Goal: Task Accomplishment & Management: Use online tool/utility

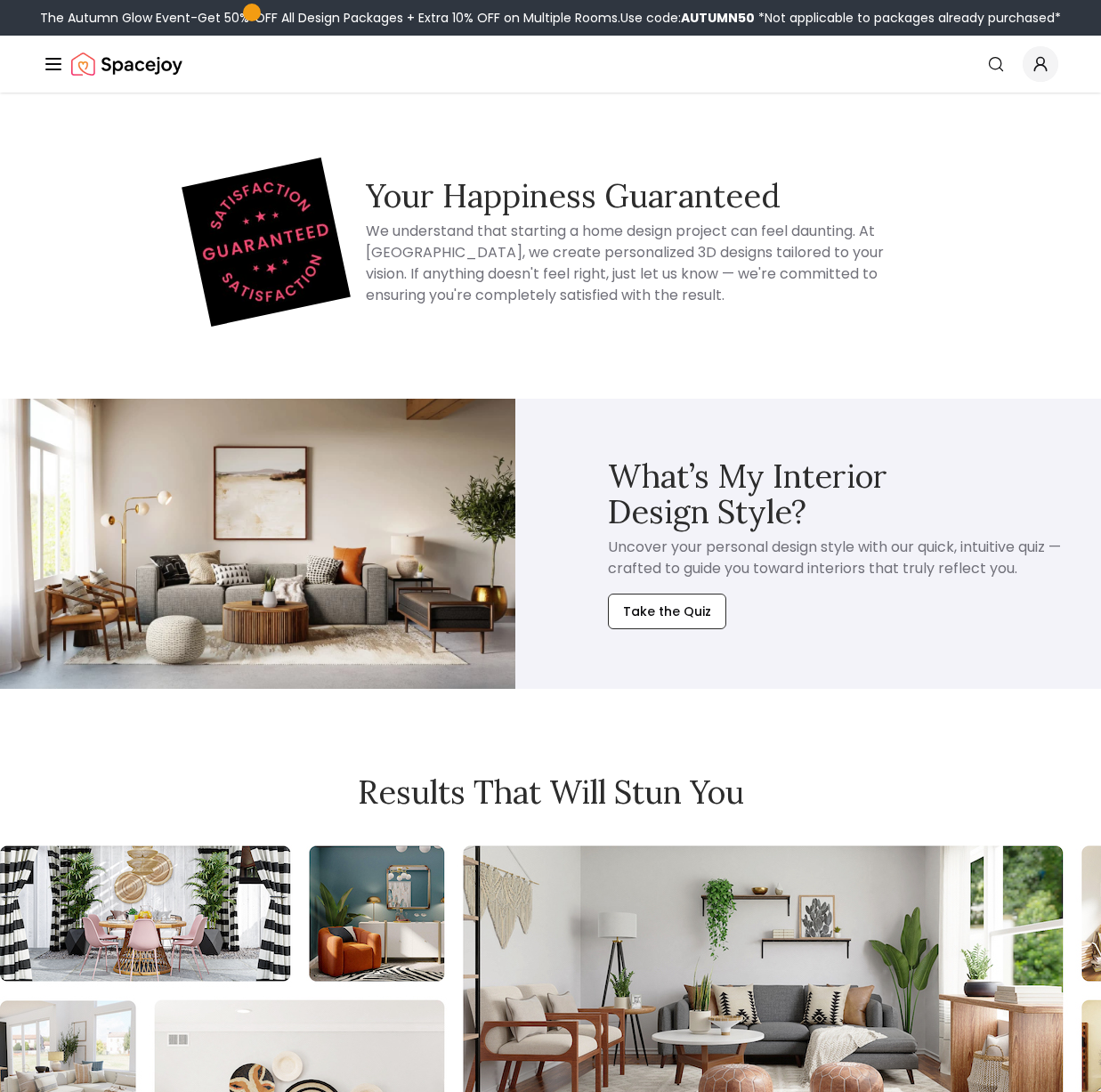
scroll to position [8995, 0]
click at [673, 626] on button "Take the Quiz" at bounding box center [667, 610] width 119 height 36
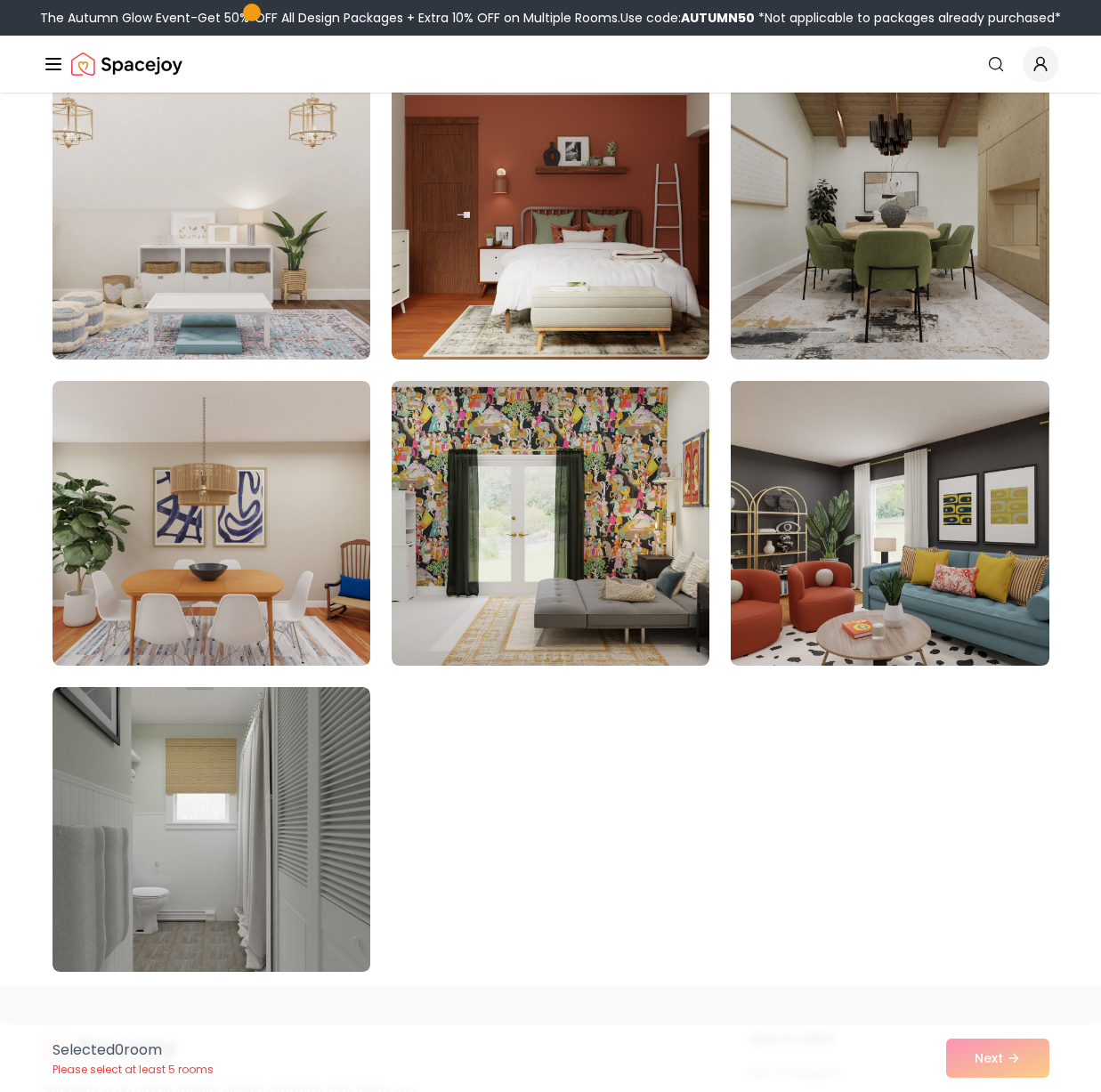
scroll to position [9654, 0]
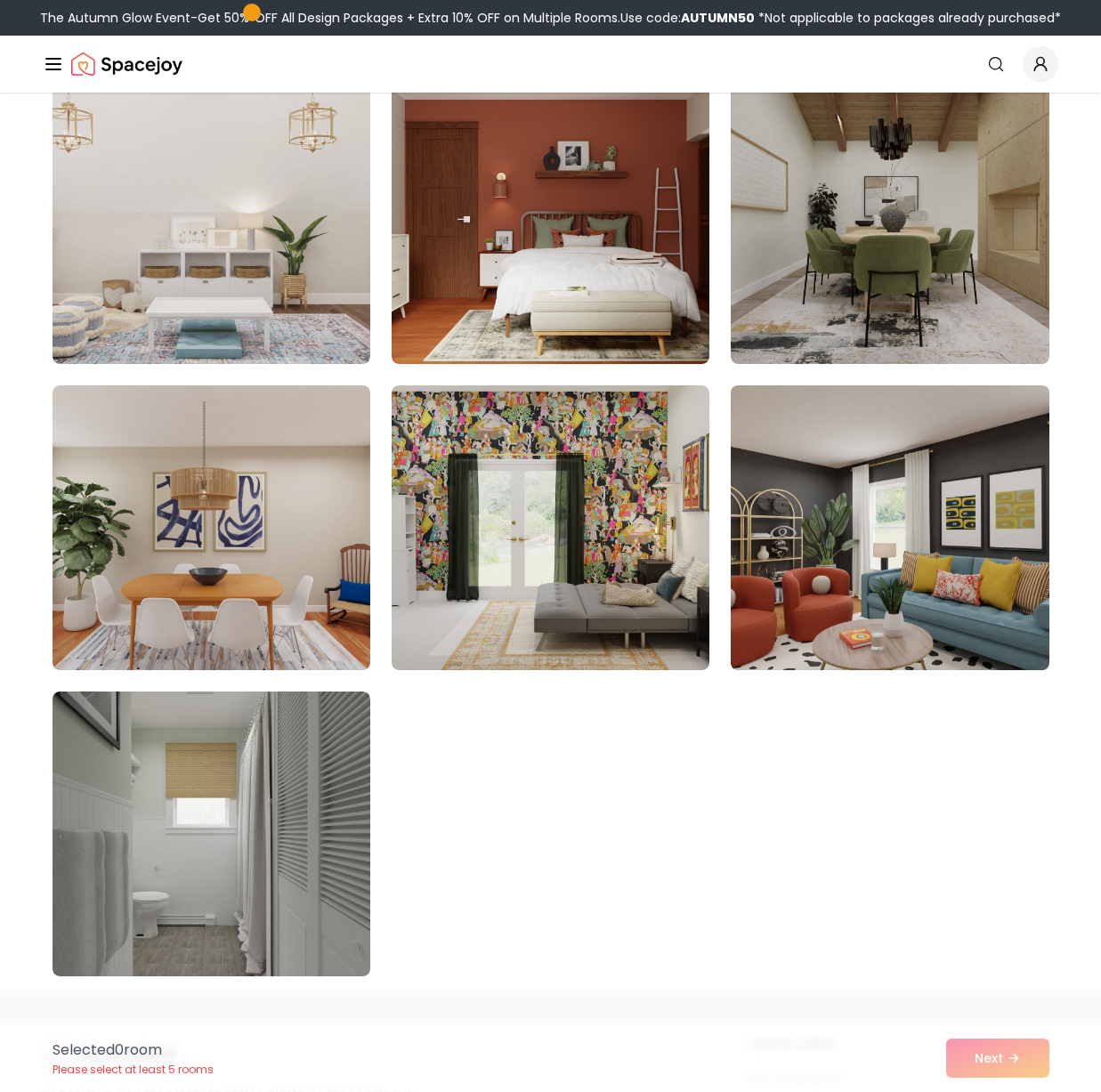
click at [839, 602] on img at bounding box center [889, 528] width 334 height 299
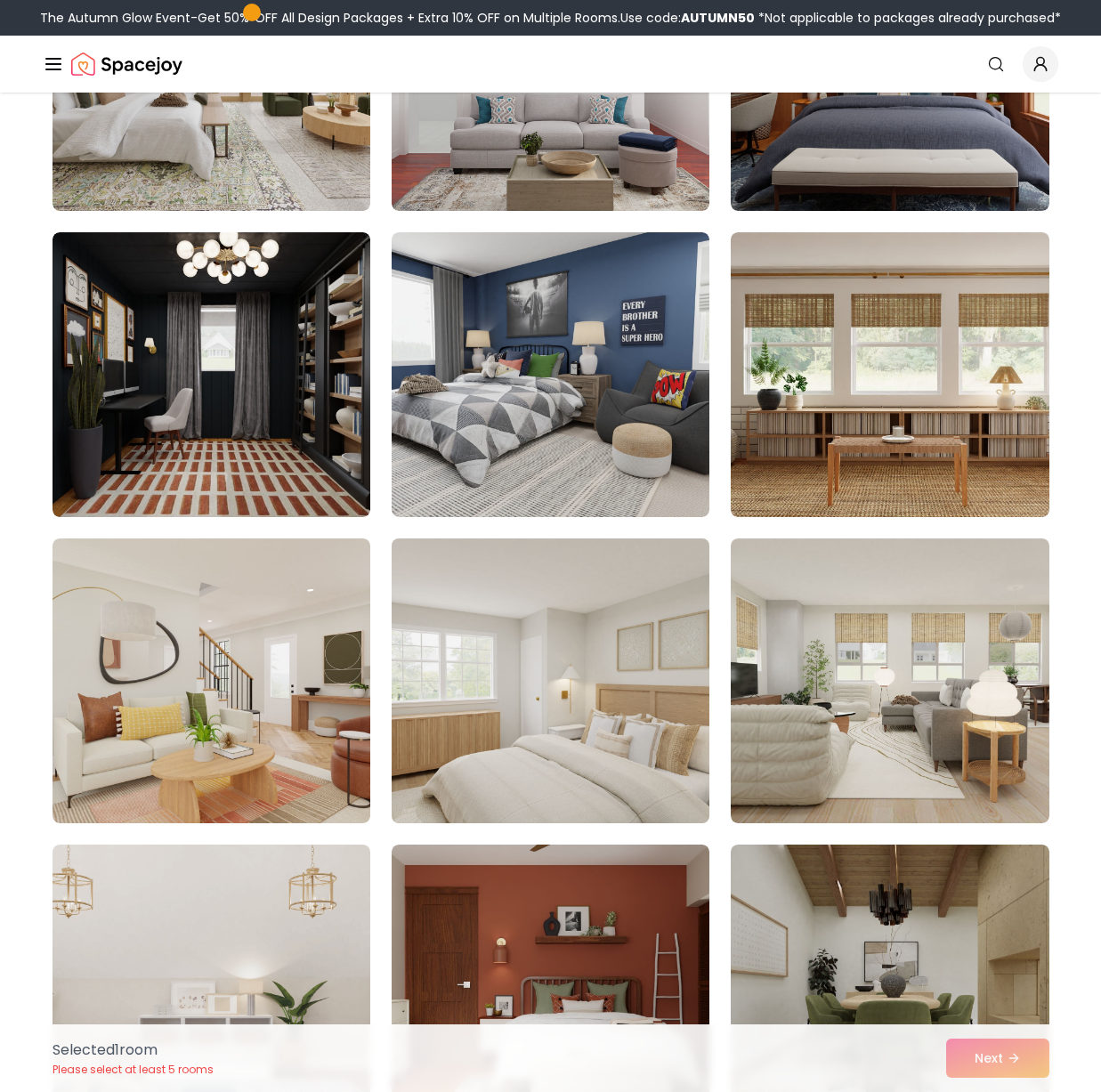
scroll to position [8887, 0]
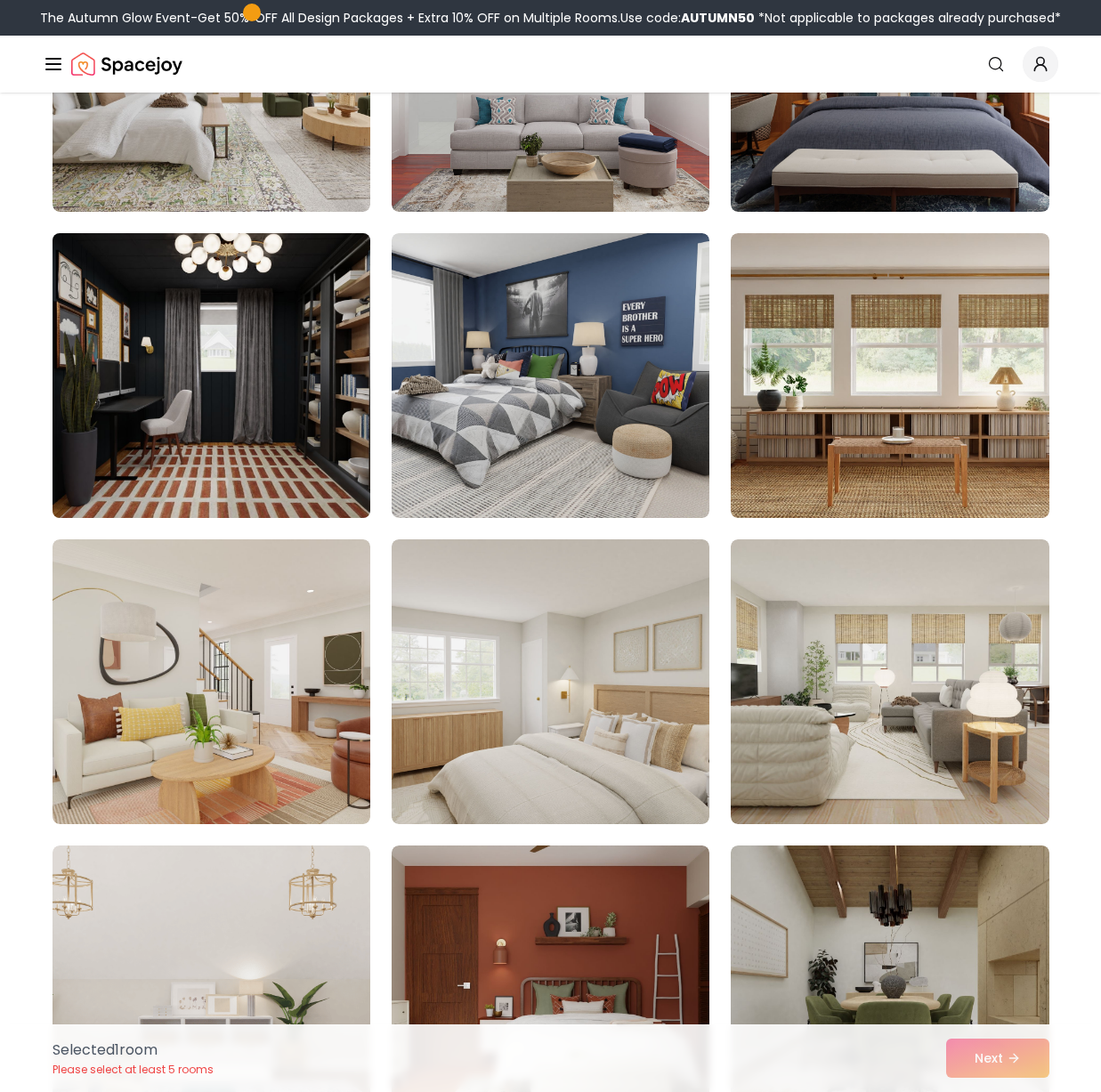
click at [319, 441] on img at bounding box center [212, 376] width 334 height 299
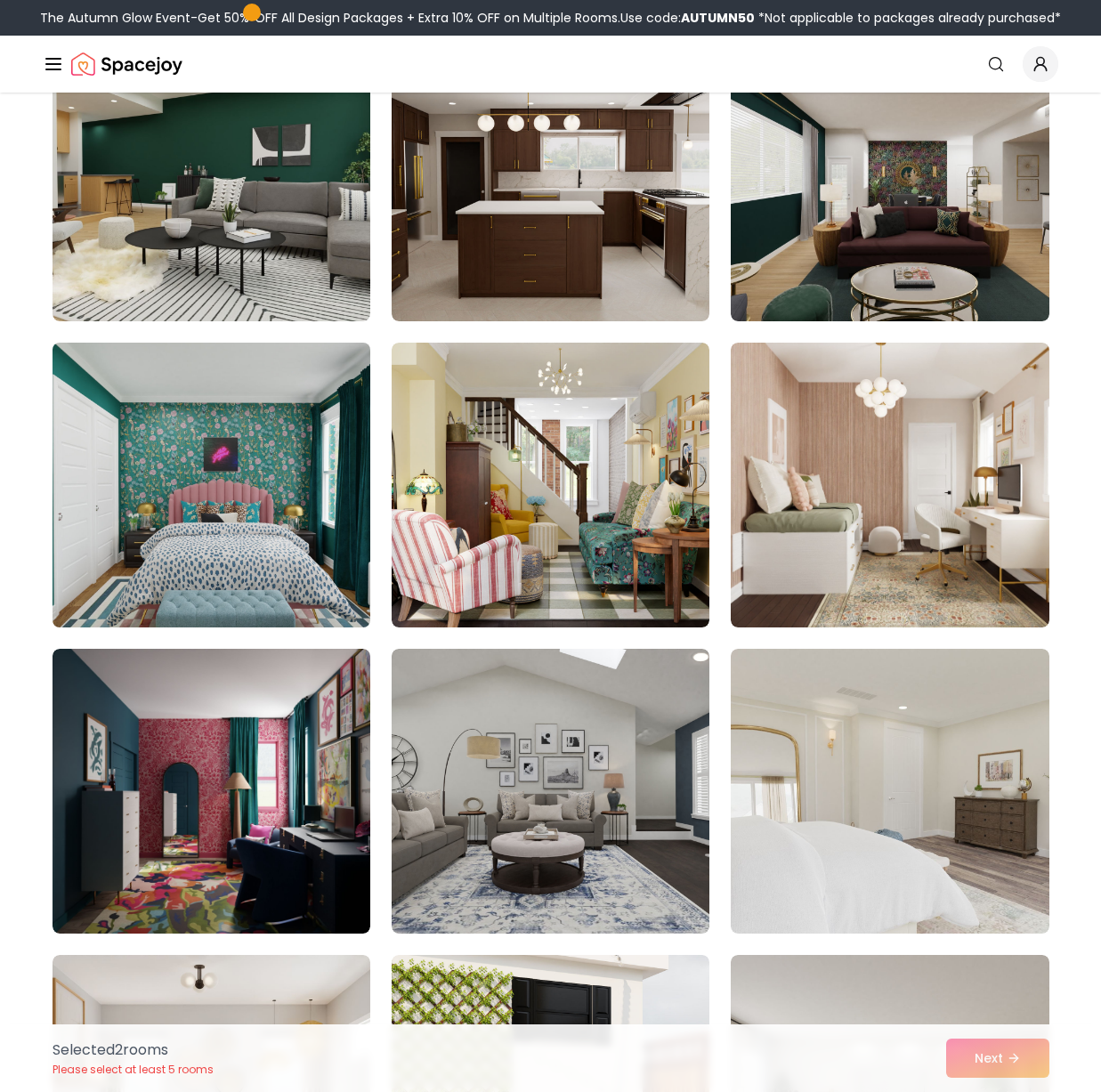
scroll to position [7246, 0]
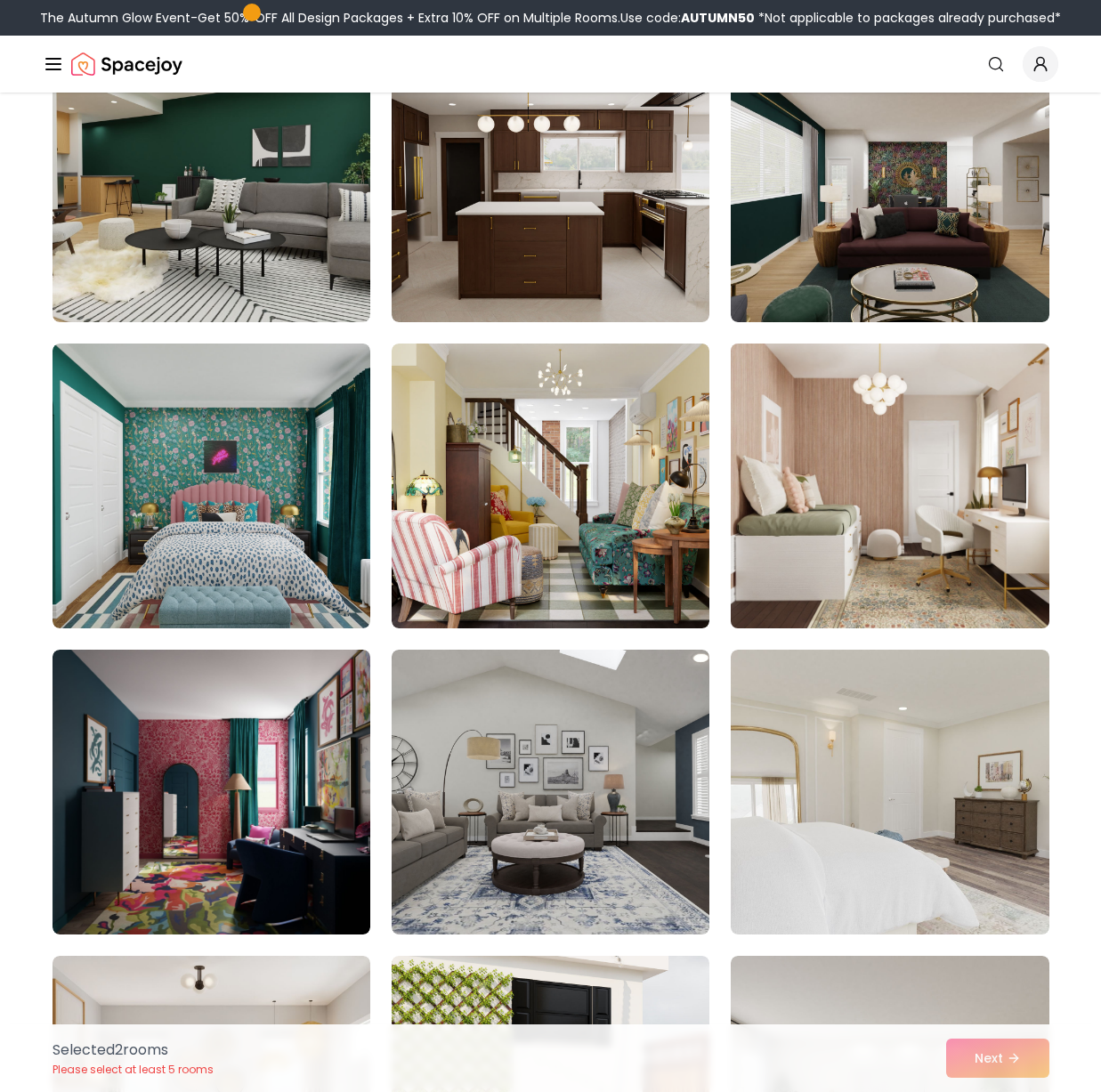
click at [846, 404] on img at bounding box center [889, 486] width 334 height 299
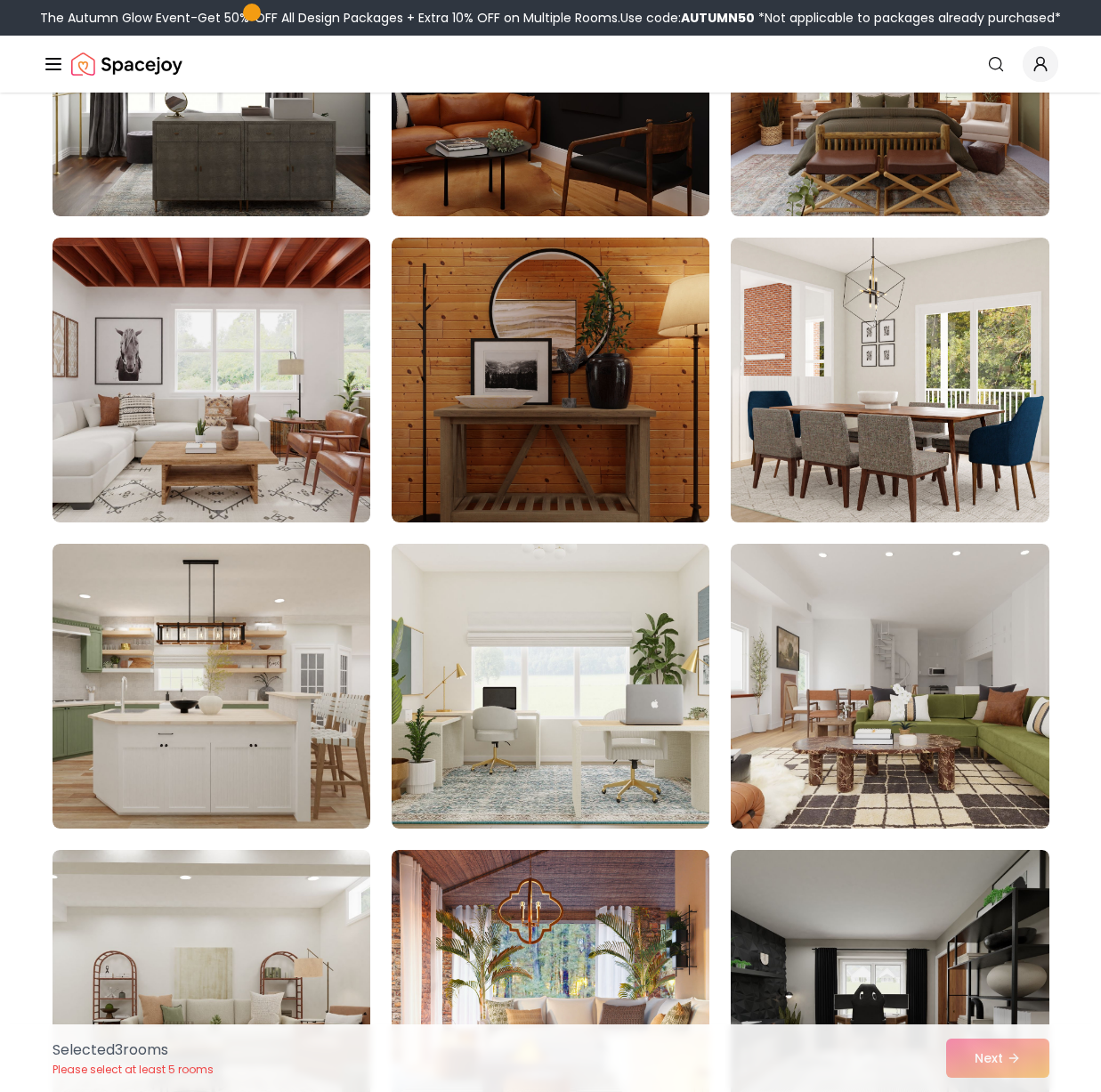
scroll to position [5500, 0]
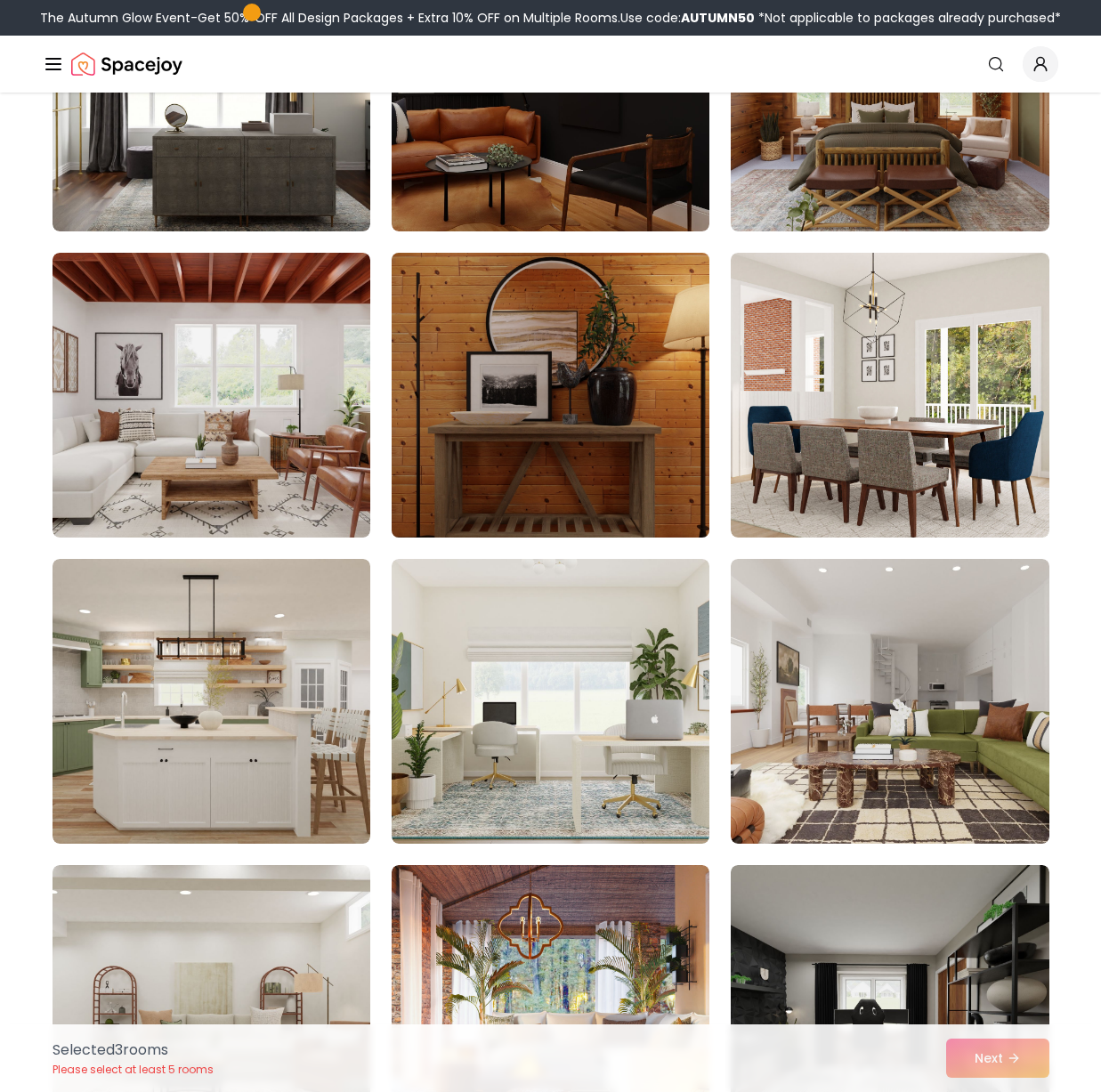
click at [649, 384] on img at bounding box center [550, 395] width 334 height 299
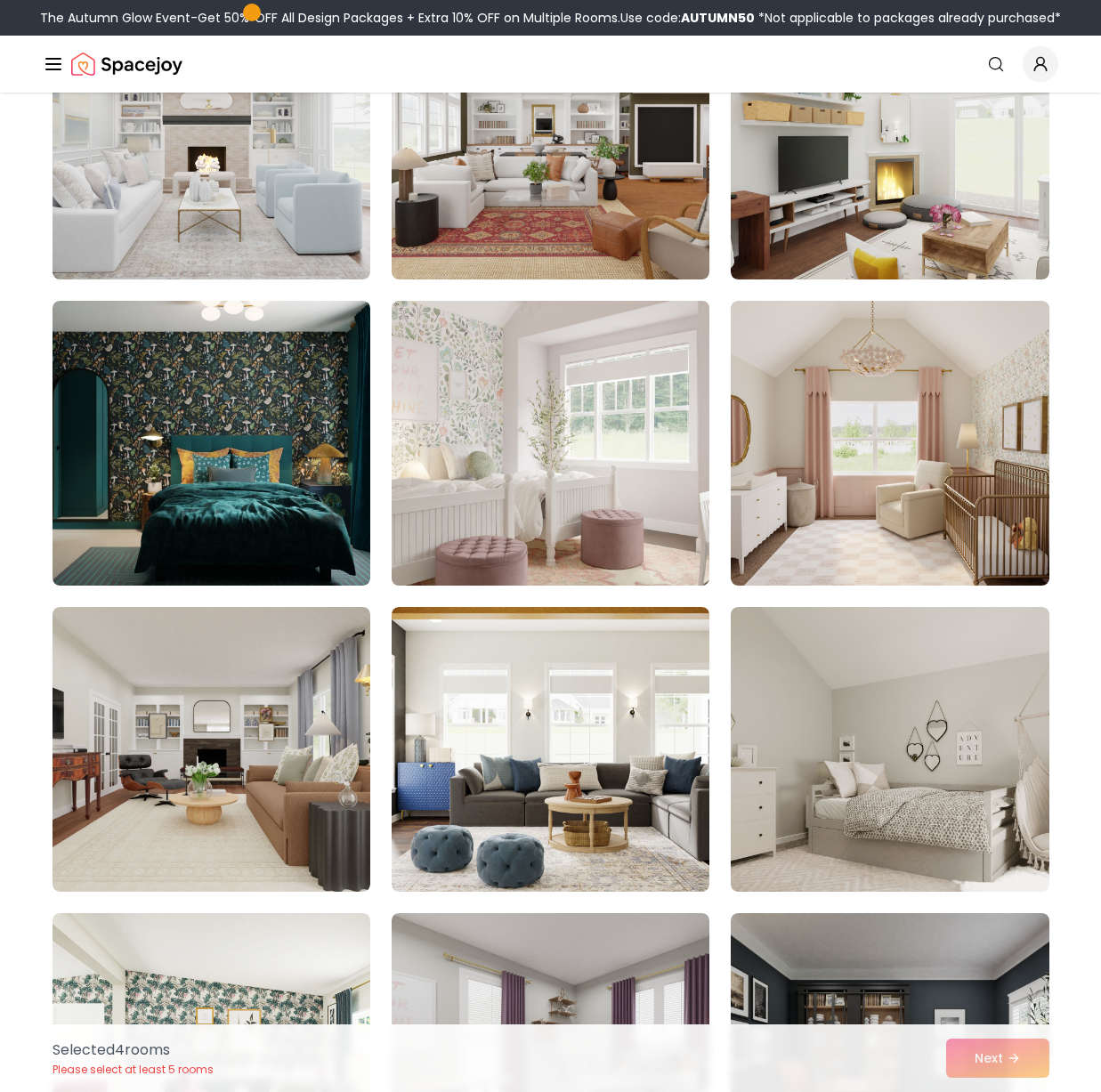
scroll to position [3919, 0]
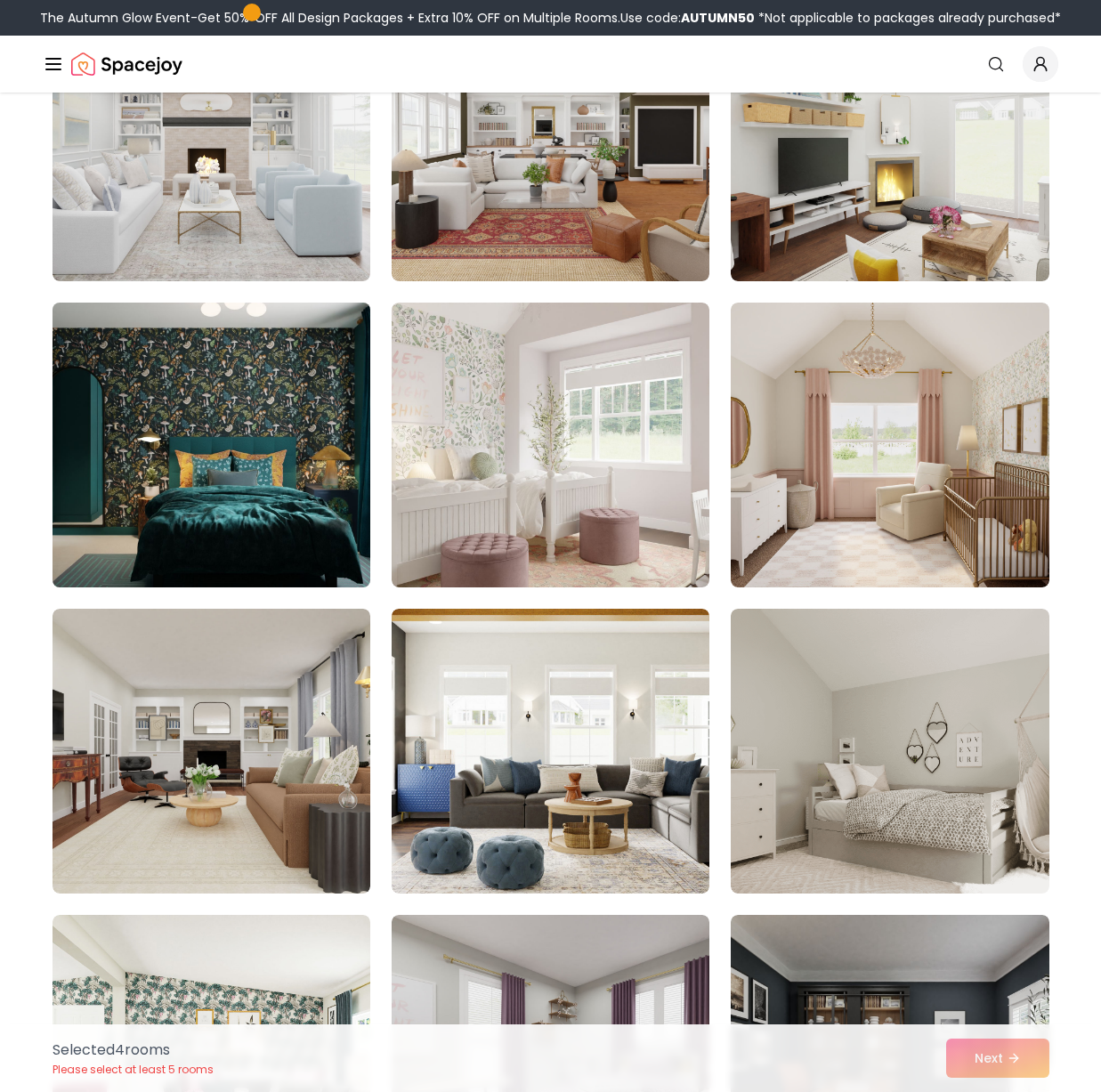
click at [300, 438] on img at bounding box center [212, 445] width 334 height 299
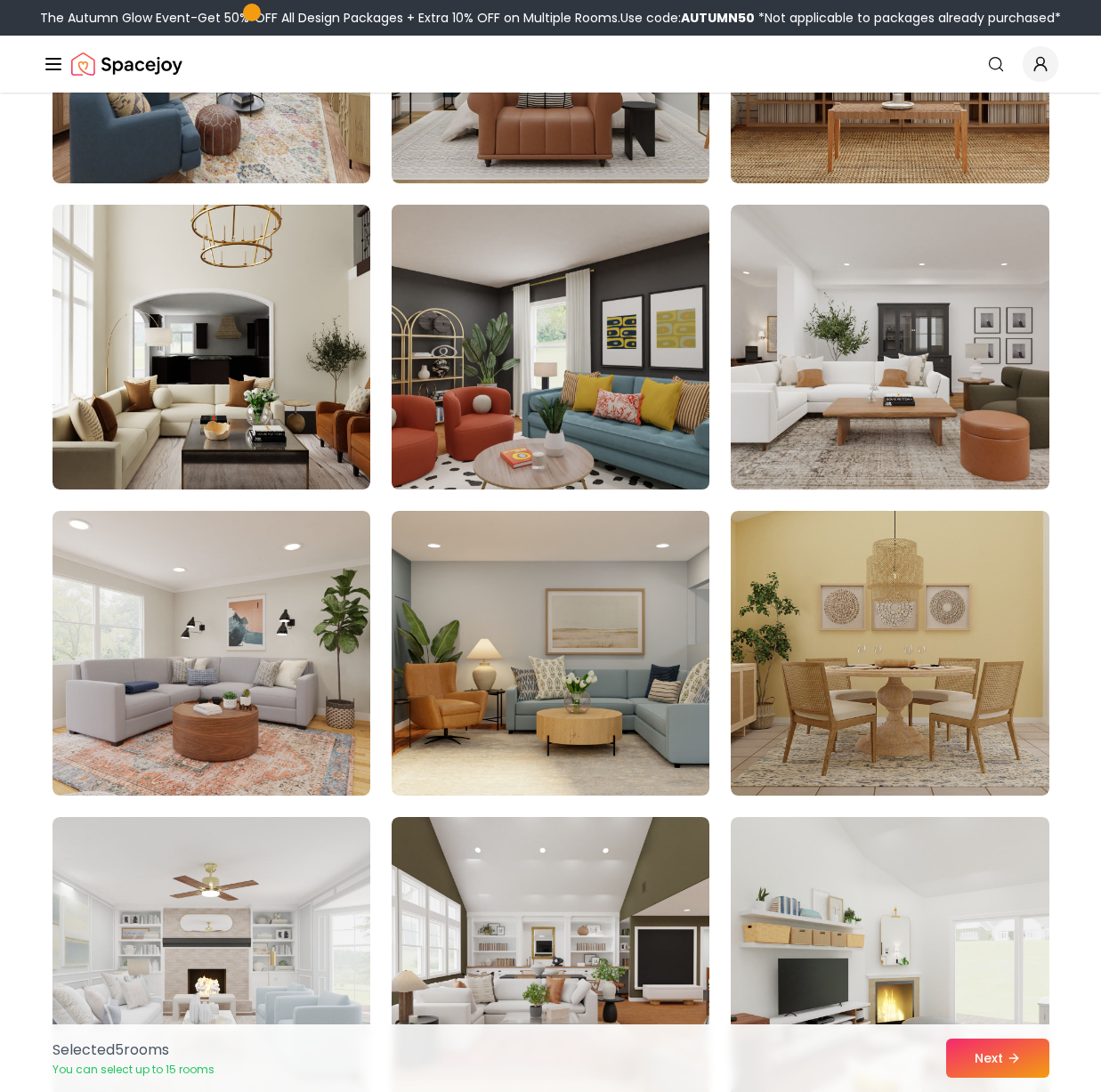
scroll to position [3098, 0]
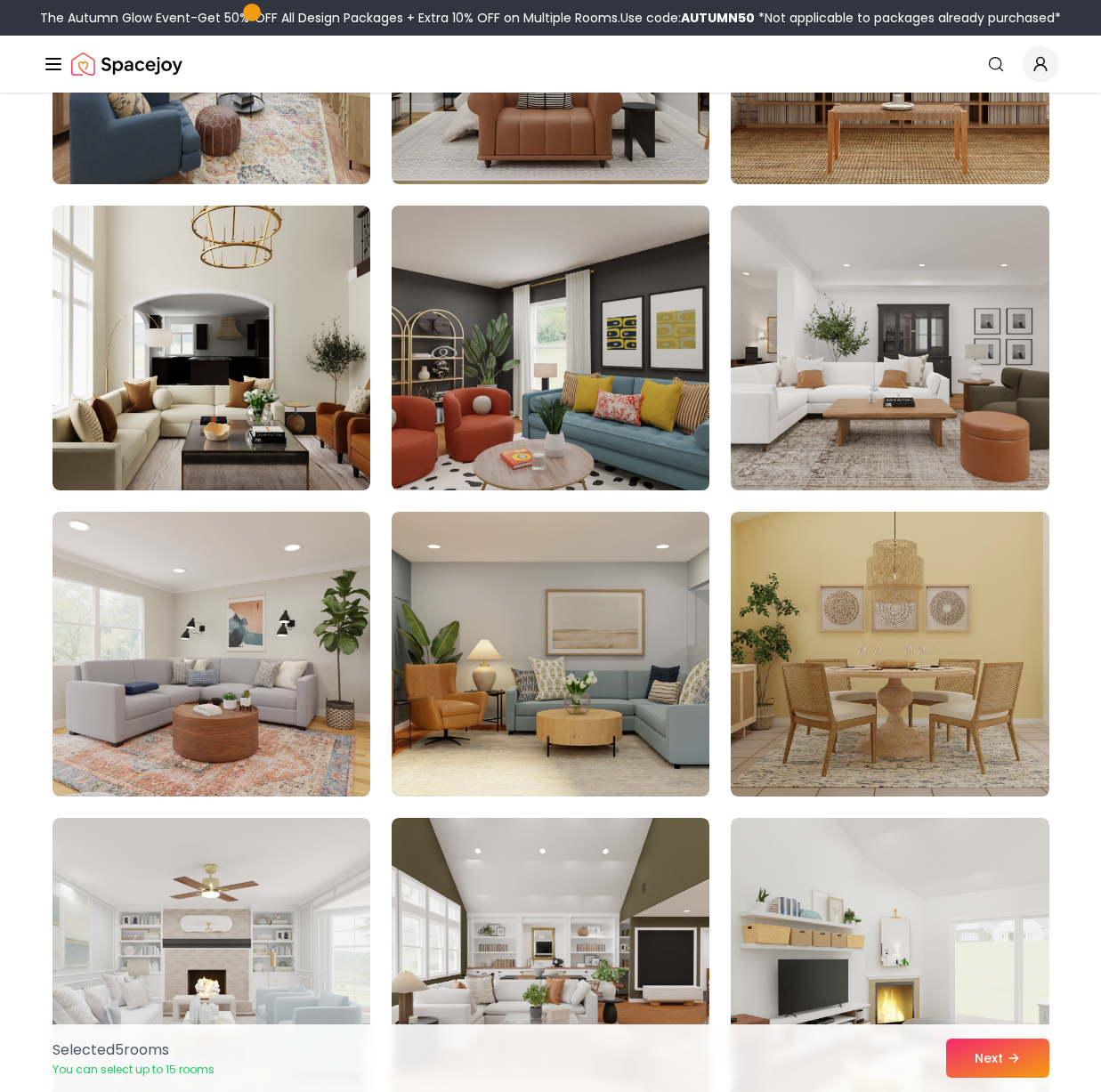
click at [494, 430] on img at bounding box center [550, 348] width 334 height 299
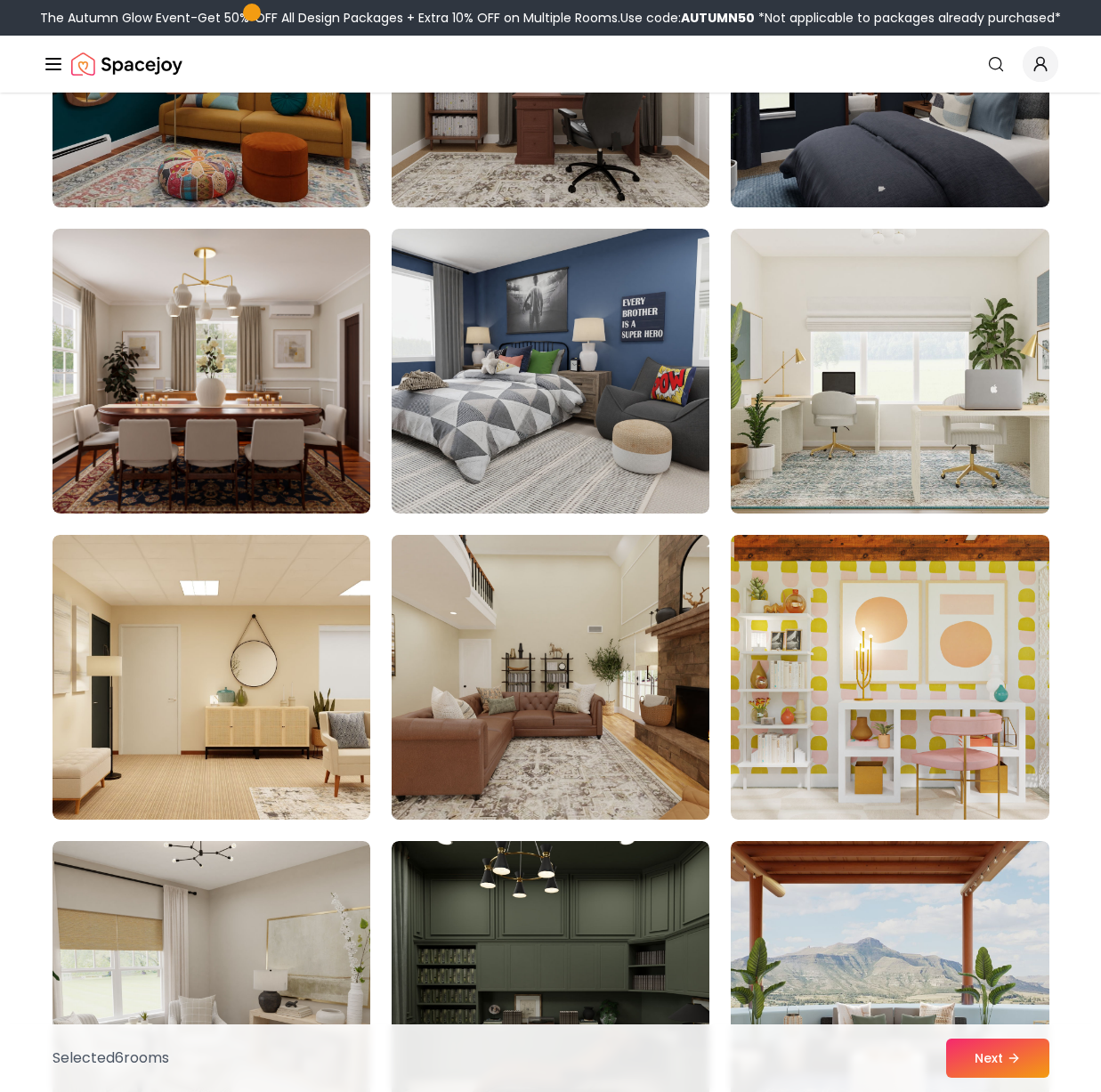
scroll to position [317, 0]
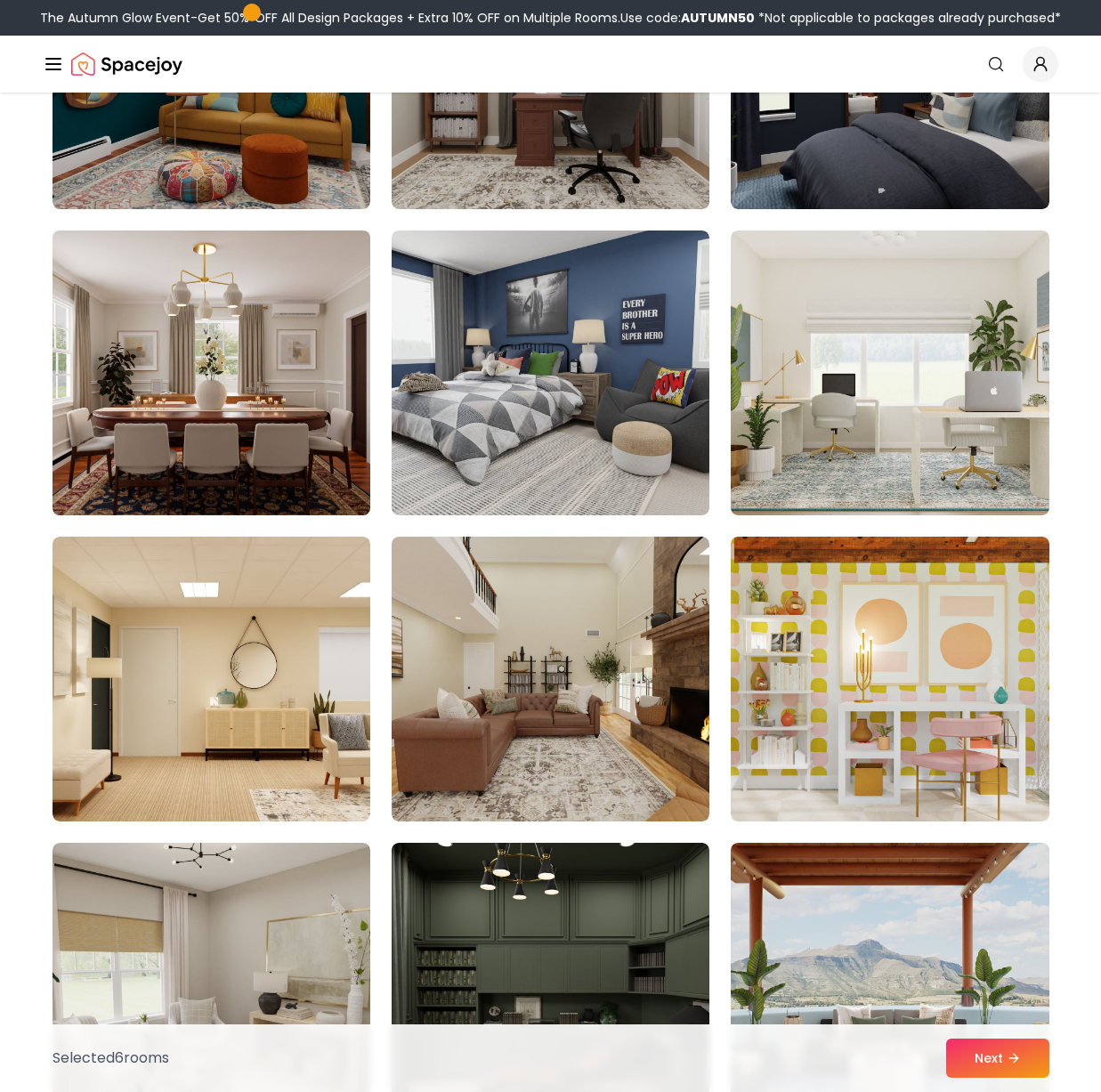
click at [283, 413] on img at bounding box center [212, 373] width 334 height 299
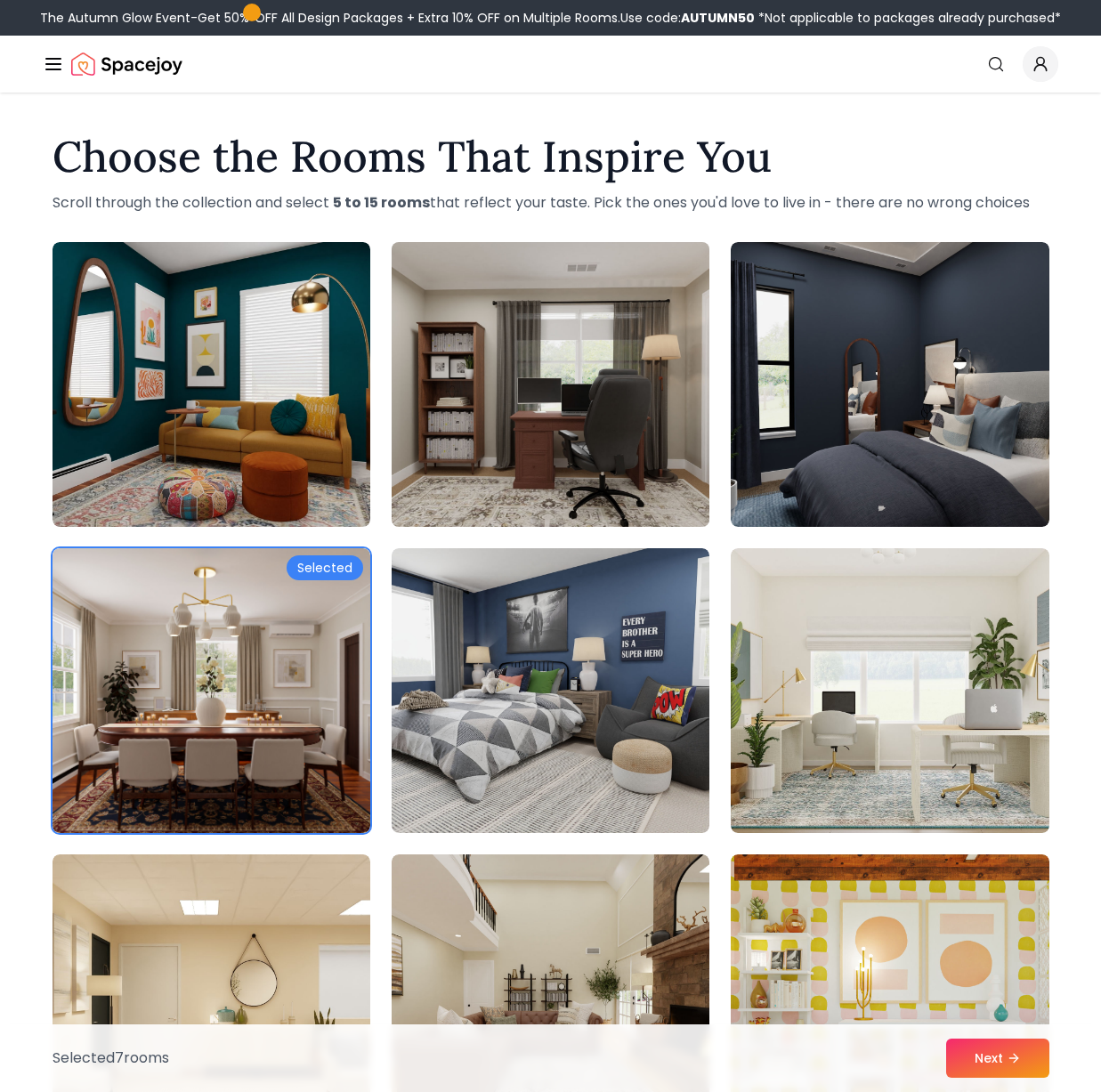
scroll to position [0, 0]
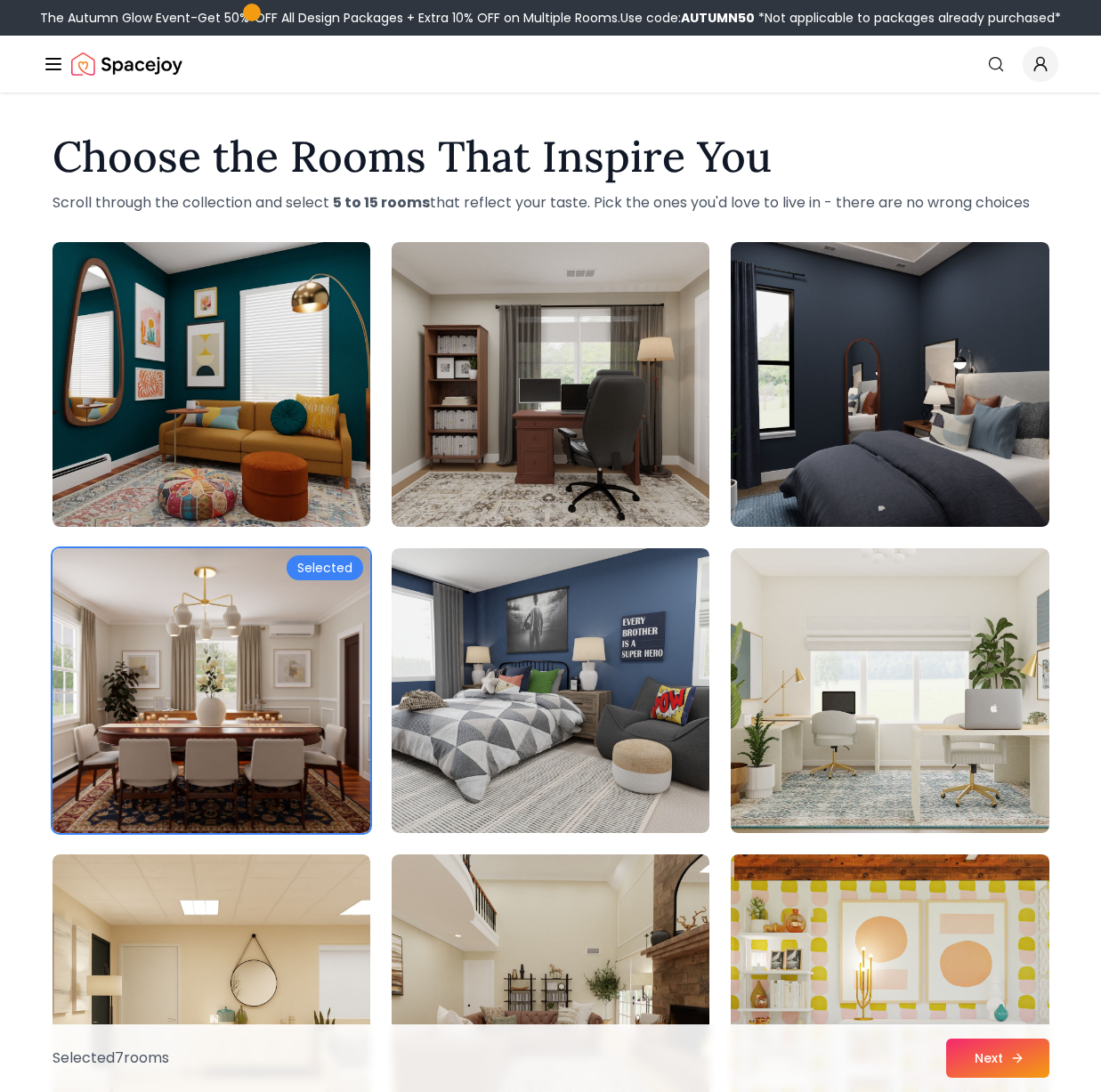
click at [990, 1058] on button "Next" at bounding box center [997, 1057] width 103 height 39
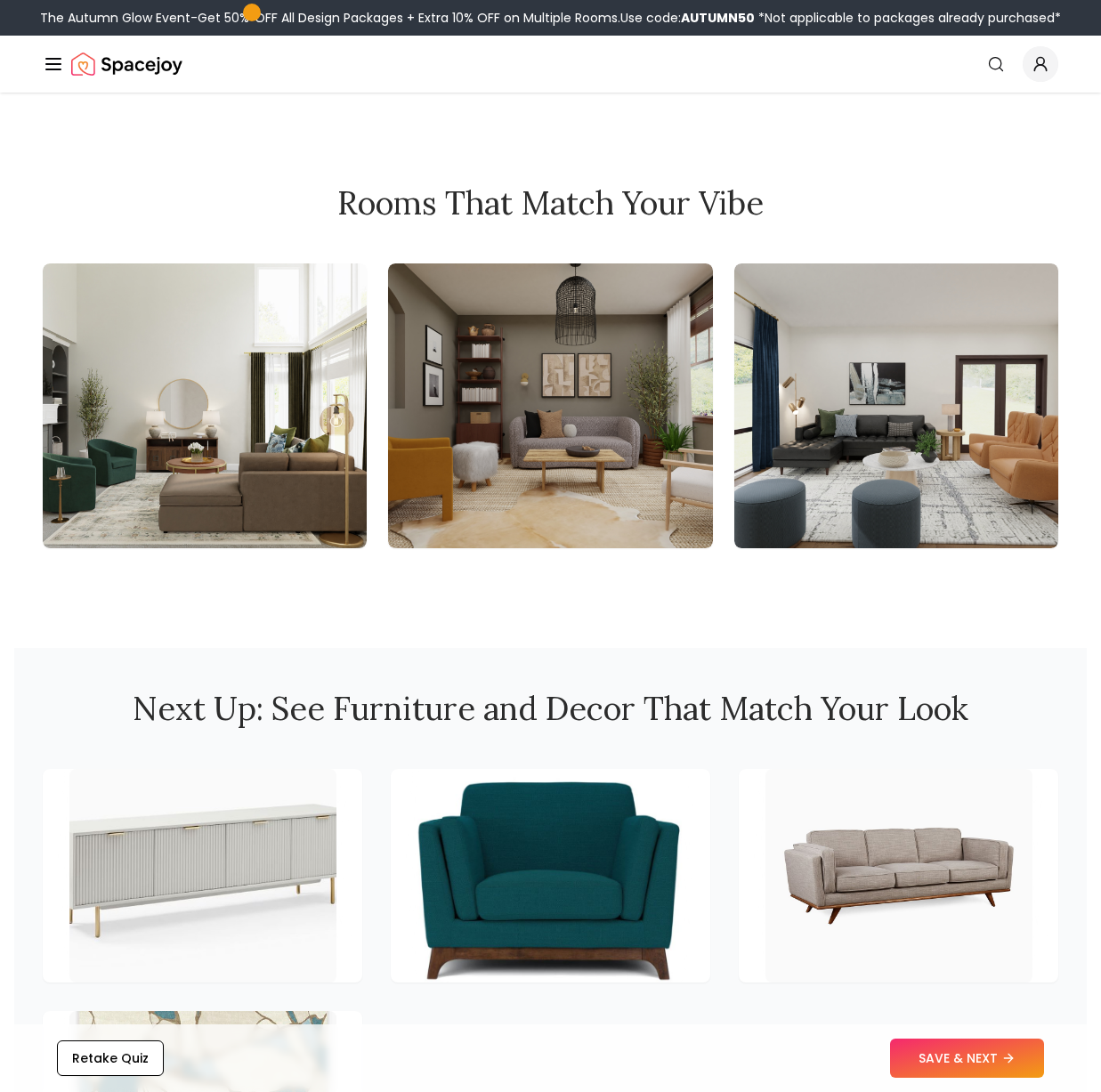
scroll to position [1769, 0]
